Goal: Information Seeking & Learning: Learn about a topic

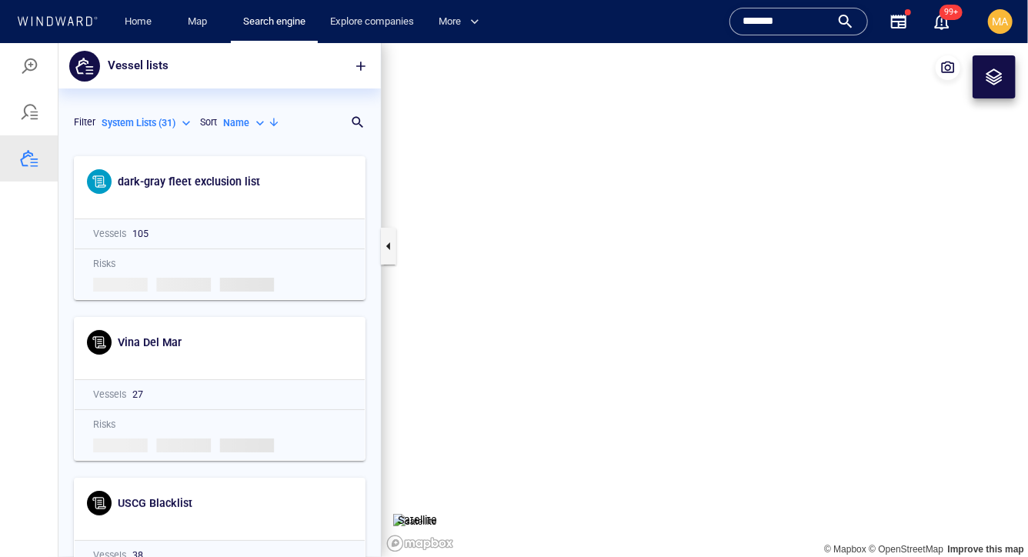
scroll to position [408, 322]
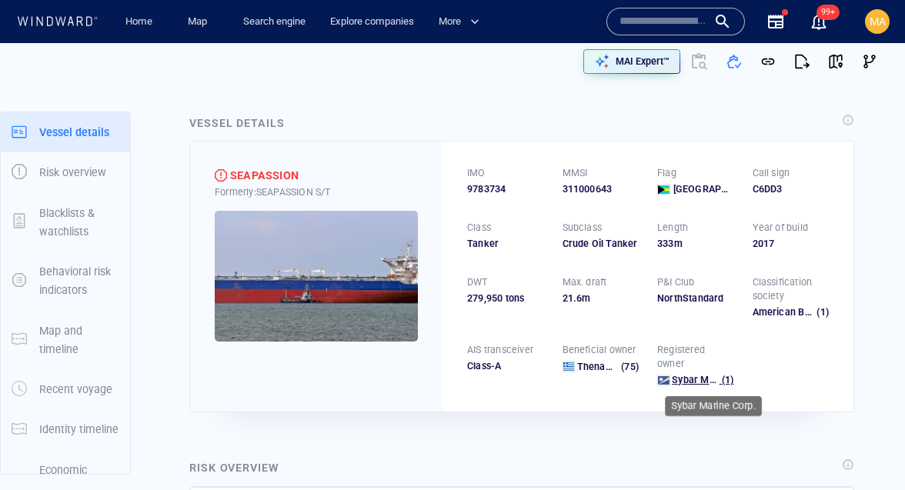
click at [675, 382] on span "Sybar Marine Corp." at bounding box center [716, 380] width 88 height 12
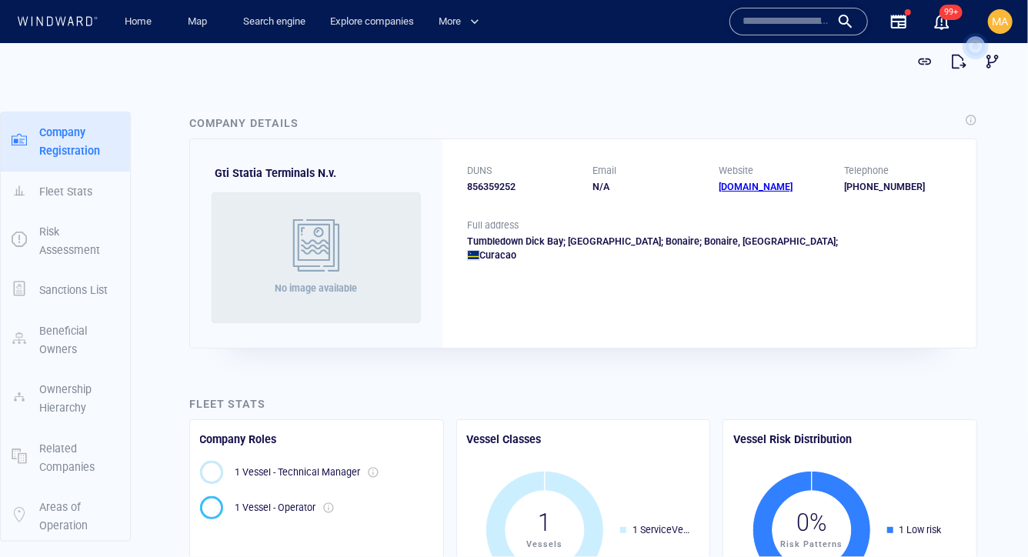
click at [472, 255] on span at bounding box center [473, 255] width 13 height 12
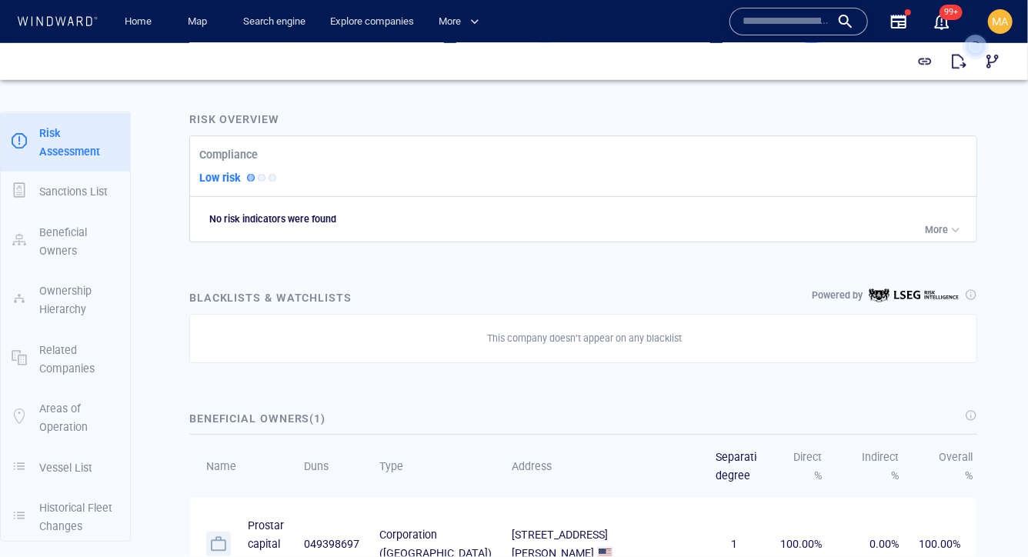
scroll to position [546, 0]
